Goal: Task Accomplishment & Management: Manage account settings

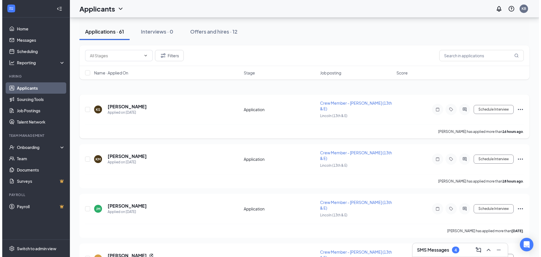
scroll to position [28, 0]
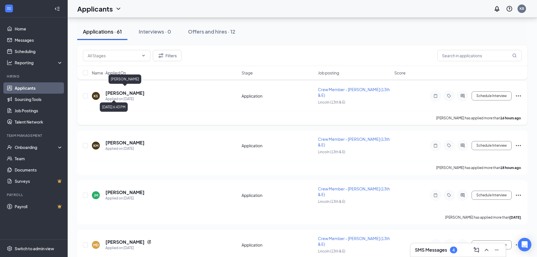
click at [133, 92] on h5 "[PERSON_NAME]" at bounding box center [124, 93] width 39 height 6
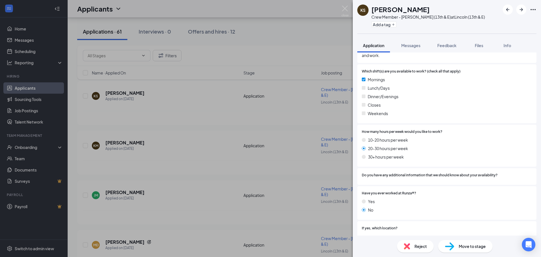
scroll to position [381, 0]
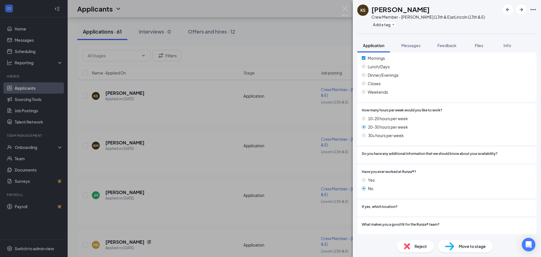
click at [155, 148] on div "KS [PERSON_NAME] Crew Member - Lincoln (13th & E) at Lincoln (13th & E) Add a t…" at bounding box center [270, 128] width 541 height 257
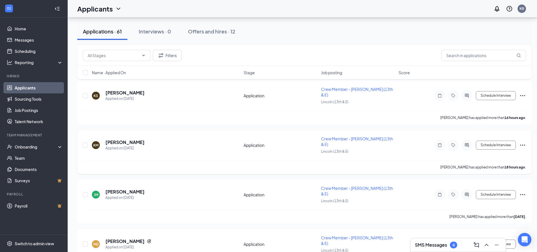
click at [116, 146] on div "Applied on [DATE]" at bounding box center [124, 149] width 39 height 6
click at [119, 139] on h5 "[PERSON_NAME]" at bounding box center [124, 142] width 39 height 6
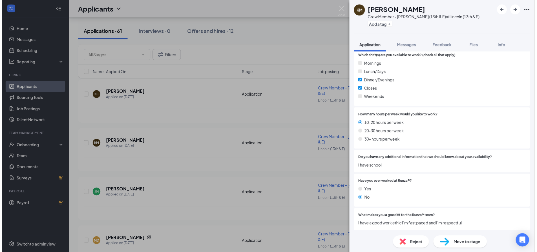
scroll to position [313, 0]
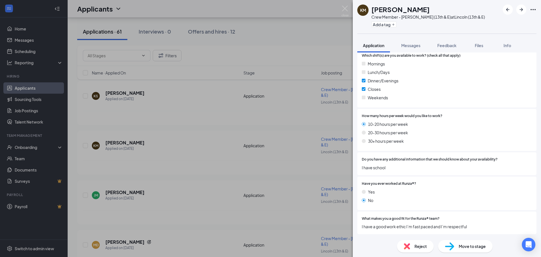
click at [151, 144] on div "KM Keak Minydet Crew Member - Lincoln (13th & E) at [GEOGRAPHIC_DATA] (13th & E…" at bounding box center [270, 128] width 541 height 257
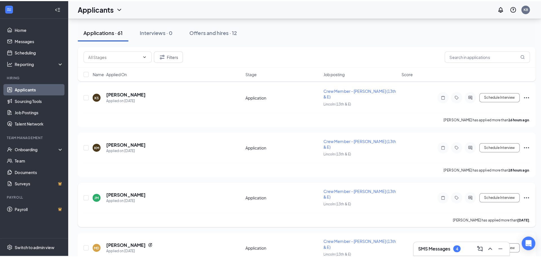
scroll to position [113, 0]
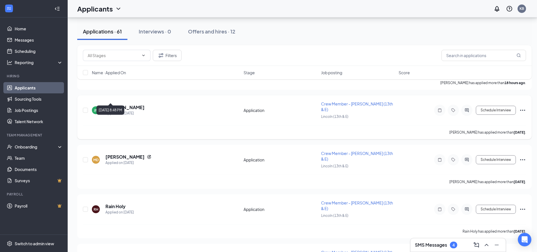
click at [115, 104] on h5 "[PERSON_NAME]" at bounding box center [124, 107] width 39 height 6
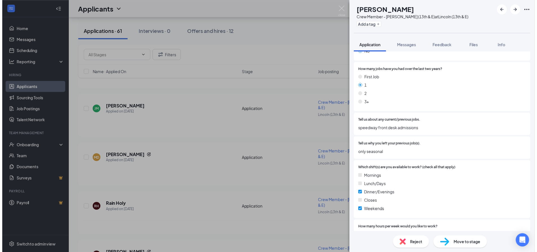
scroll to position [225, 0]
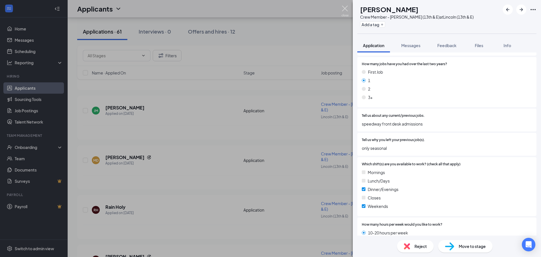
click at [345, 10] on img at bounding box center [344, 11] width 7 height 11
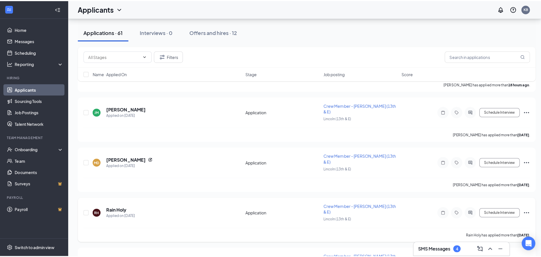
scroll to position [169, 0]
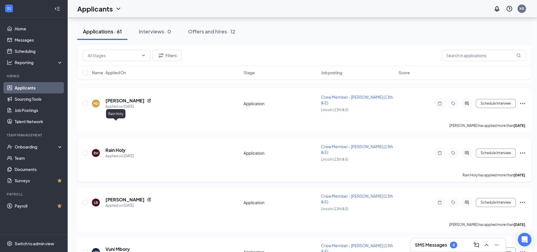
click at [116, 147] on h5 "Rain Holy" at bounding box center [115, 150] width 20 height 6
